Goal: Find specific page/section

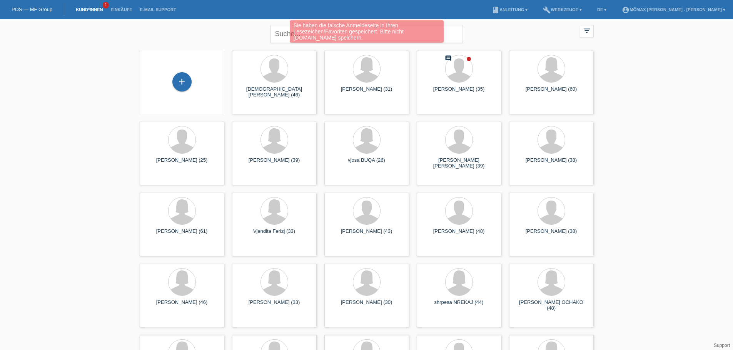
click at [285, 35] on div "Sie haben die falsche Anmeldeseite in Ihren Lesezeichen/Favoriten gespeichert. …" at bounding box center [367, 32] width 440 height 24
click at [280, 34] on div "Sie haben die falsche Anmeldeseite in Ihren Lesezeichen/Favoriten gespeichert. …" at bounding box center [367, 32] width 440 height 24
click at [445, 110] on span "Anzeigen" at bounding box center [438, 108] width 21 height 6
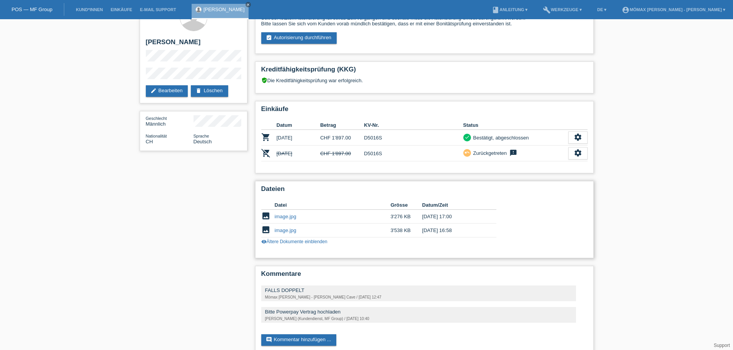
scroll to position [37, 0]
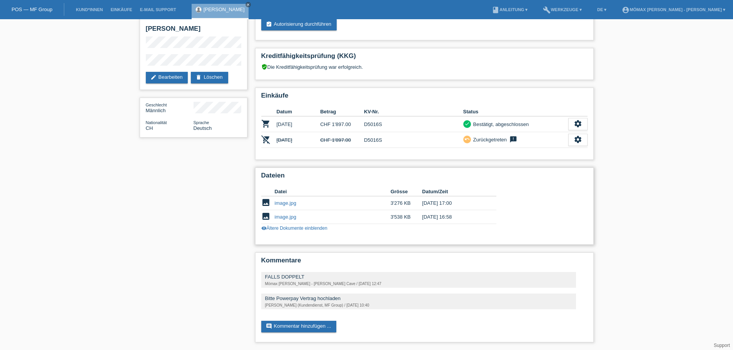
click at [316, 227] on link "visibility Ältere Dokumente einblenden" at bounding box center [294, 228] width 66 height 5
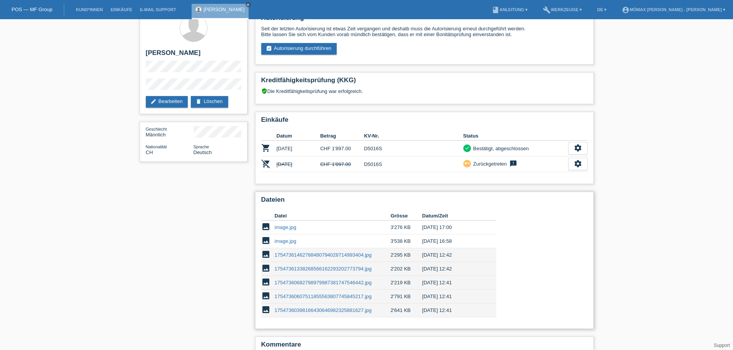
scroll to position [0, 0]
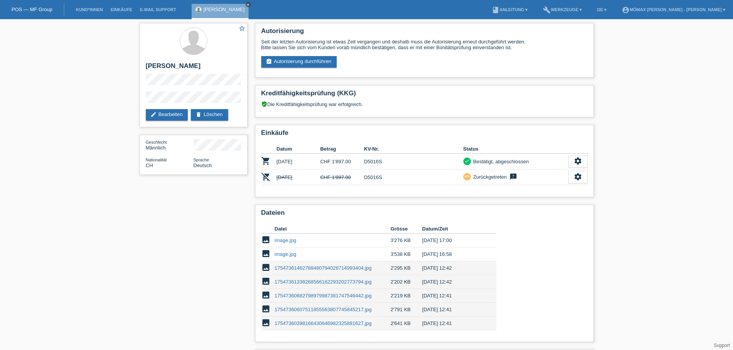
click at [250, 4] on icon "close" at bounding box center [248, 5] width 4 height 4
click at [85, 8] on link "Kund*innen" at bounding box center [89, 9] width 35 height 5
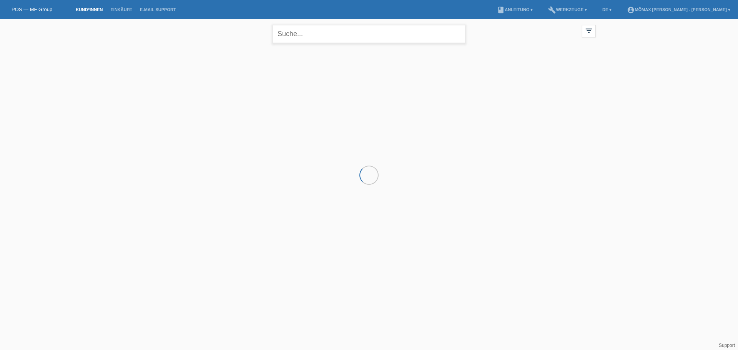
click at [321, 38] on input "text" at bounding box center [369, 34] width 192 height 18
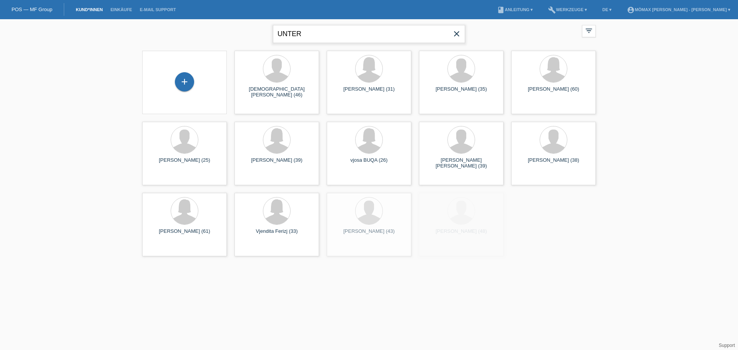
type input "UNTER"
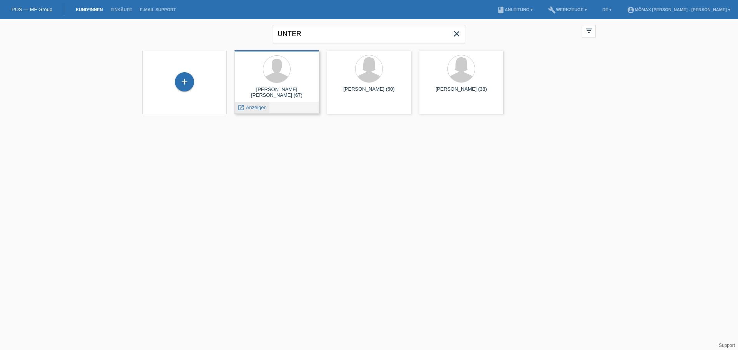
click at [249, 107] on span "Anzeigen" at bounding box center [256, 108] width 21 height 6
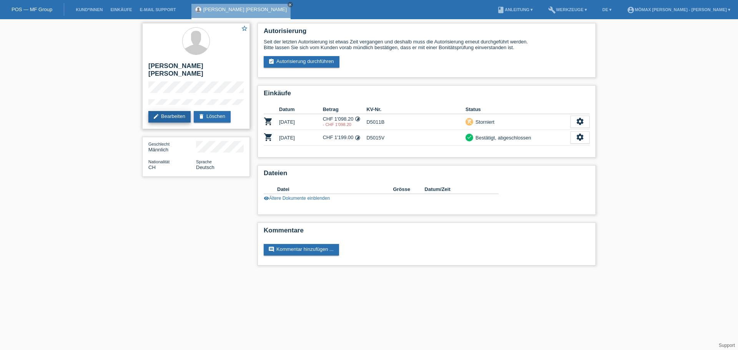
drag, startPoint x: 158, startPoint y: 225, endPoint x: 187, endPoint y: 113, distance: 115.3
click at [158, 225] on div "star_border [PERSON_NAME] [PERSON_NAME] edit Bearbeiten delete Löschen Geschlec…" at bounding box center [369, 146] width 462 height 254
